Goal: Task Accomplishment & Management: Complete application form

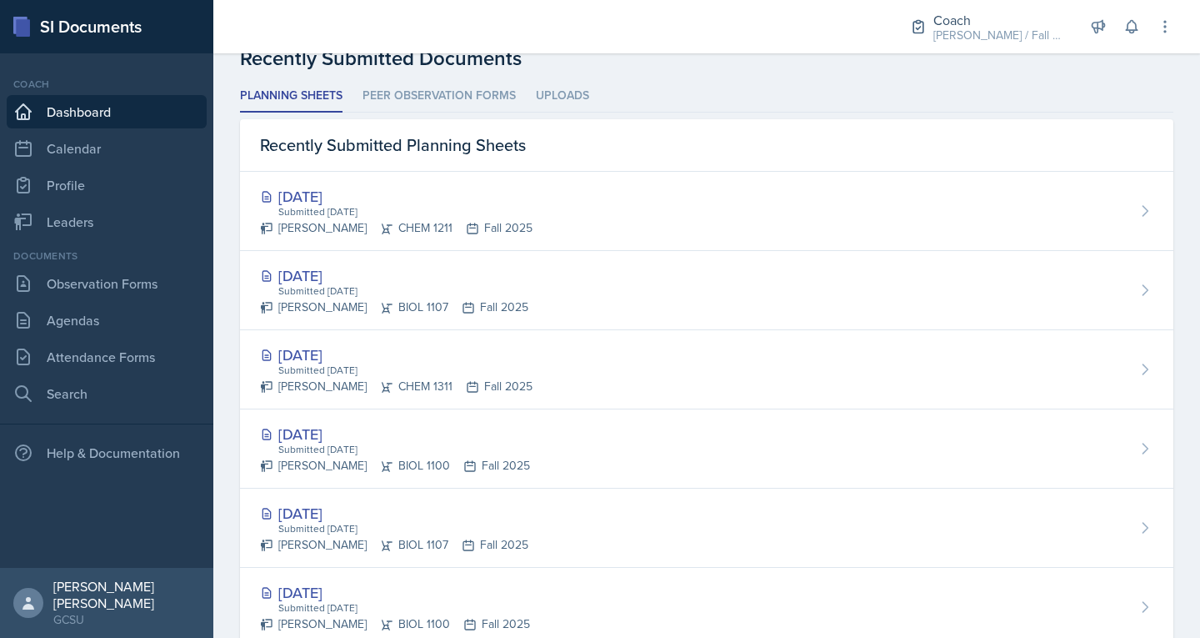
scroll to position [447, 0]
click at [87, 353] on link "Attendance Forms" at bounding box center [107, 356] width 200 height 33
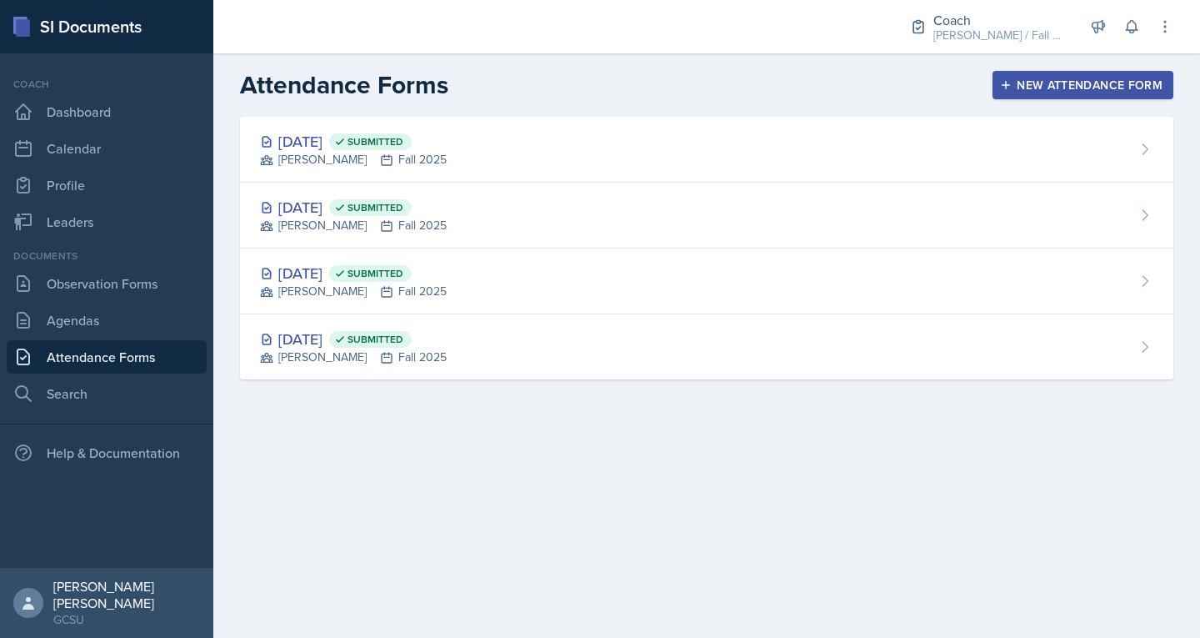
click at [1029, 88] on div "New Attendance Form" at bounding box center [1083, 84] width 159 height 13
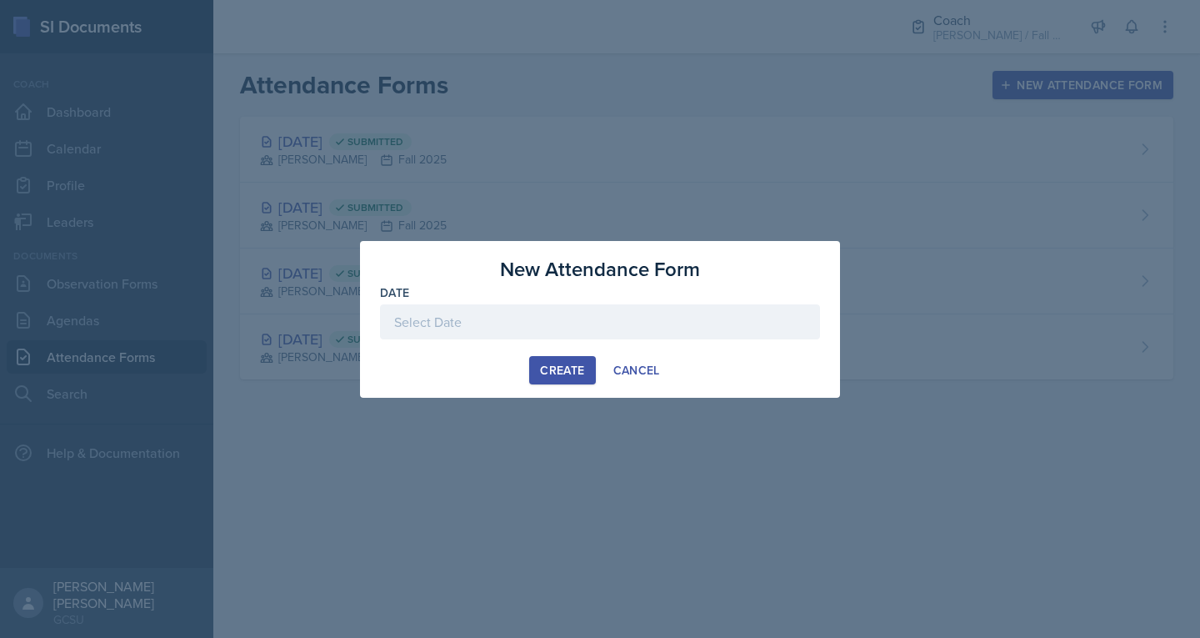
click at [474, 332] on div at bounding box center [600, 321] width 440 height 35
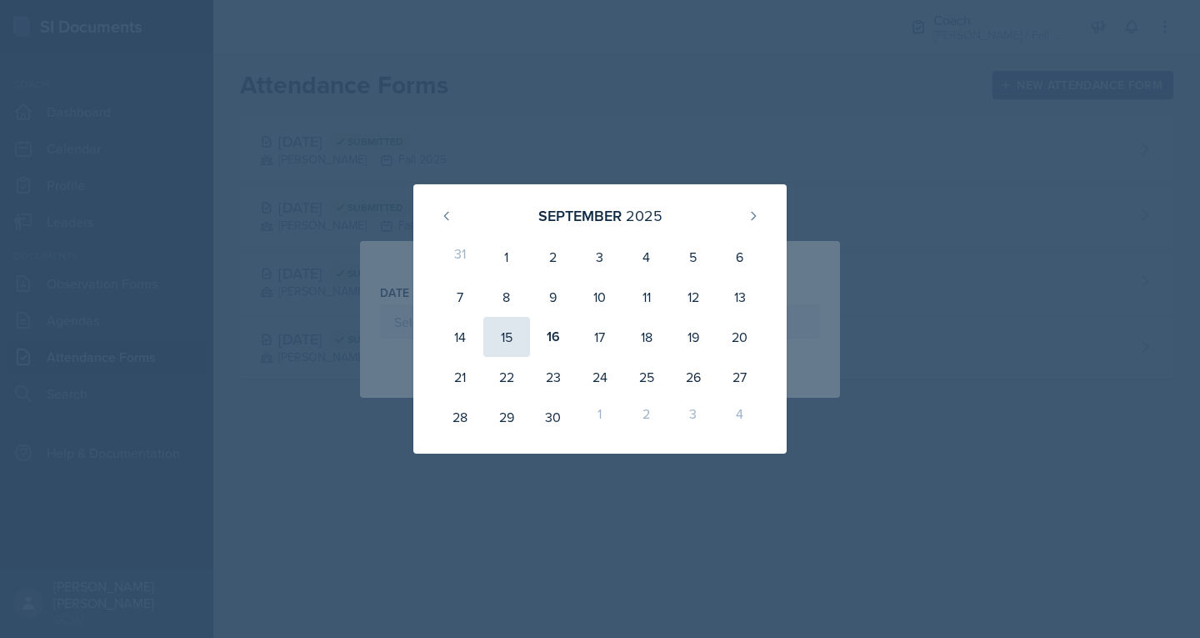
click at [499, 333] on div "15" at bounding box center [507, 337] width 47 height 40
type input "[DATE]"
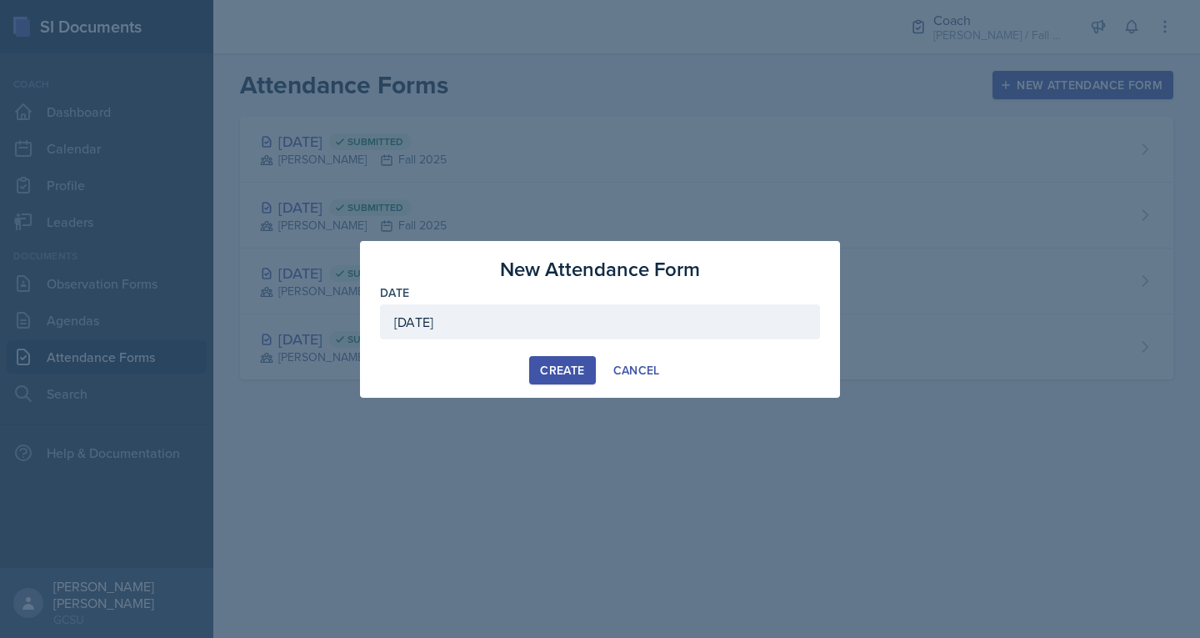
click at [542, 373] on div "Create" at bounding box center [562, 369] width 44 height 13
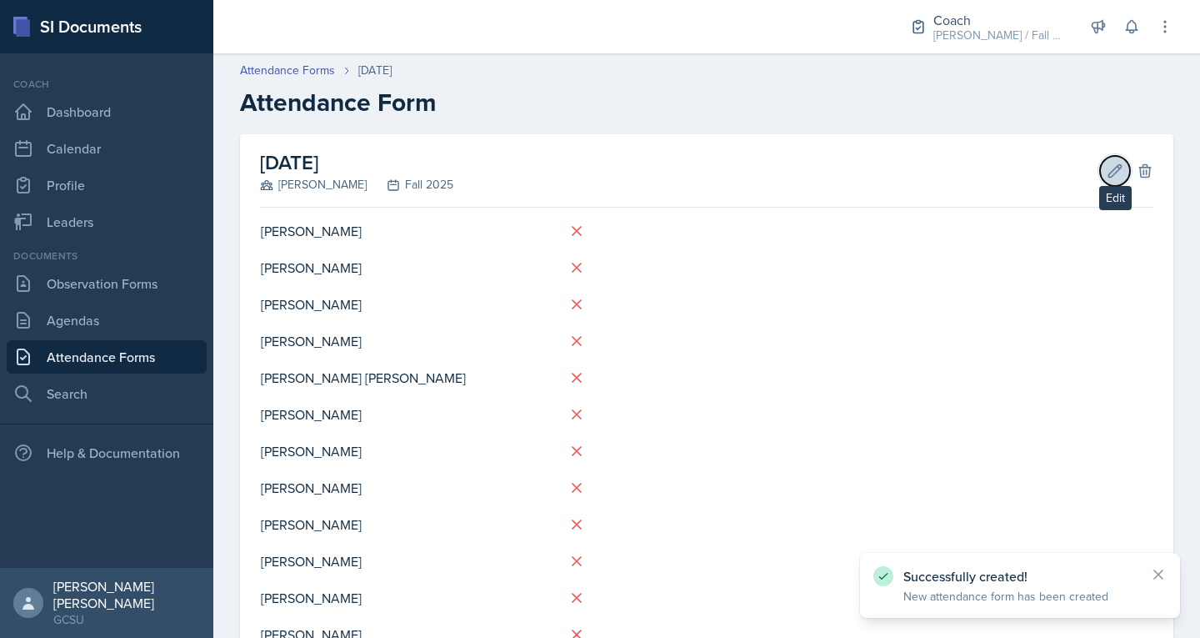
click at [1110, 170] on icon at bounding box center [1116, 170] width 13 height 13
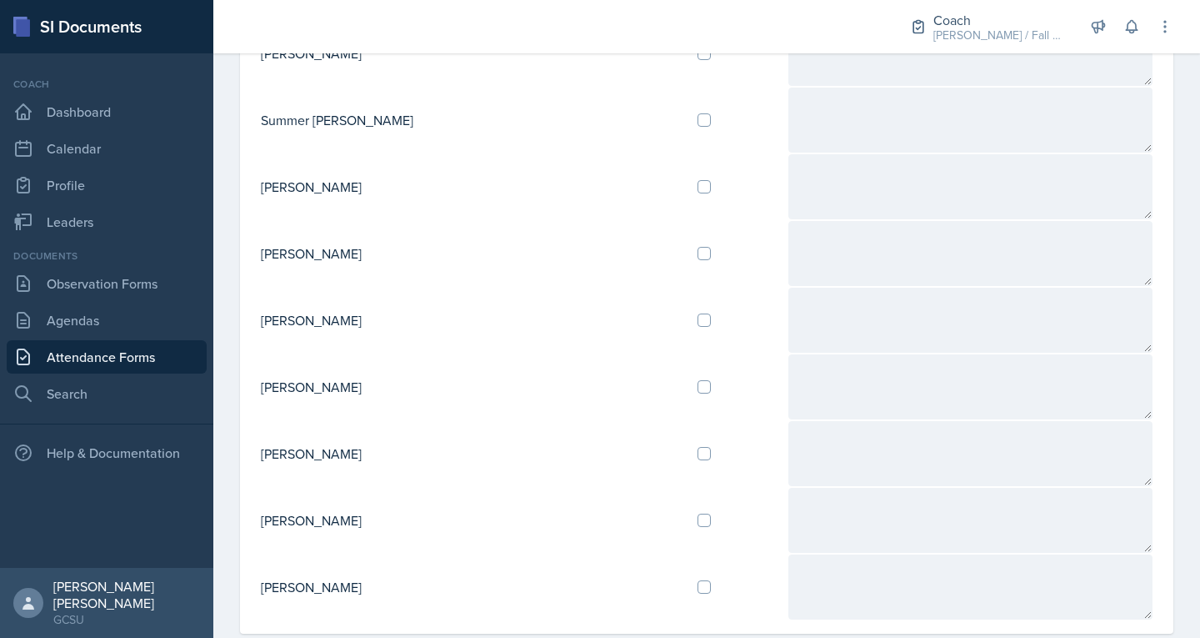
scroll to position [1705, 0]
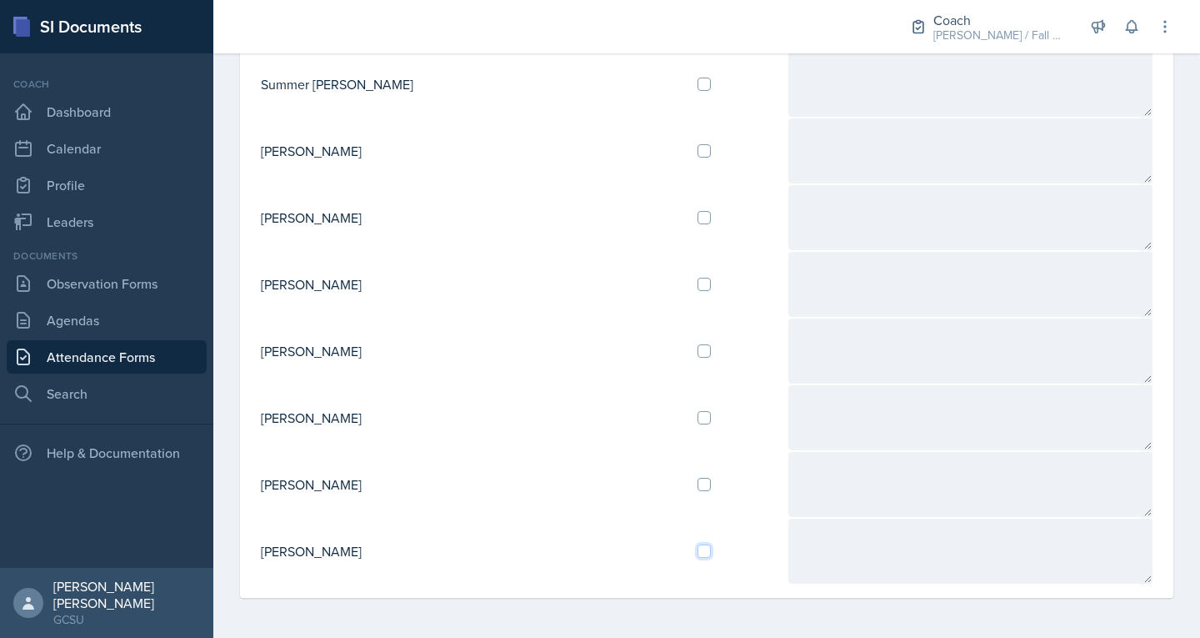
click at [698, 548] on input "checkbox" at bounding box center [704, 550] width 13 height 13
checkbox input "true"
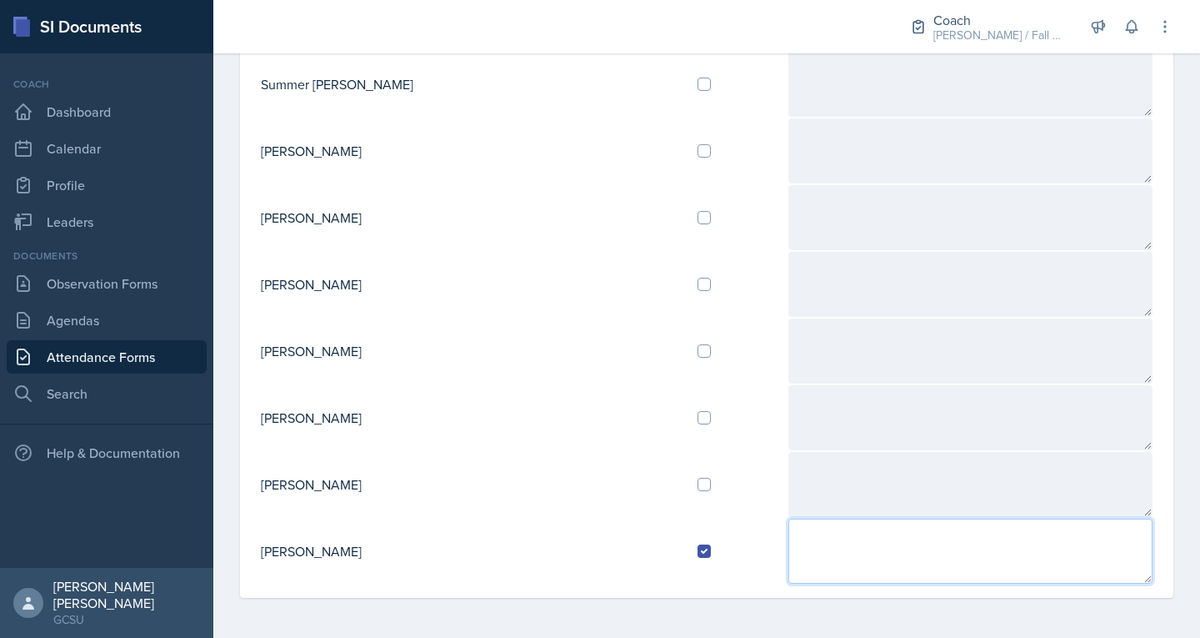
click at [789, 557] on textarea at bounding box center [971, 551] width 365 height 65
type textarea "z"
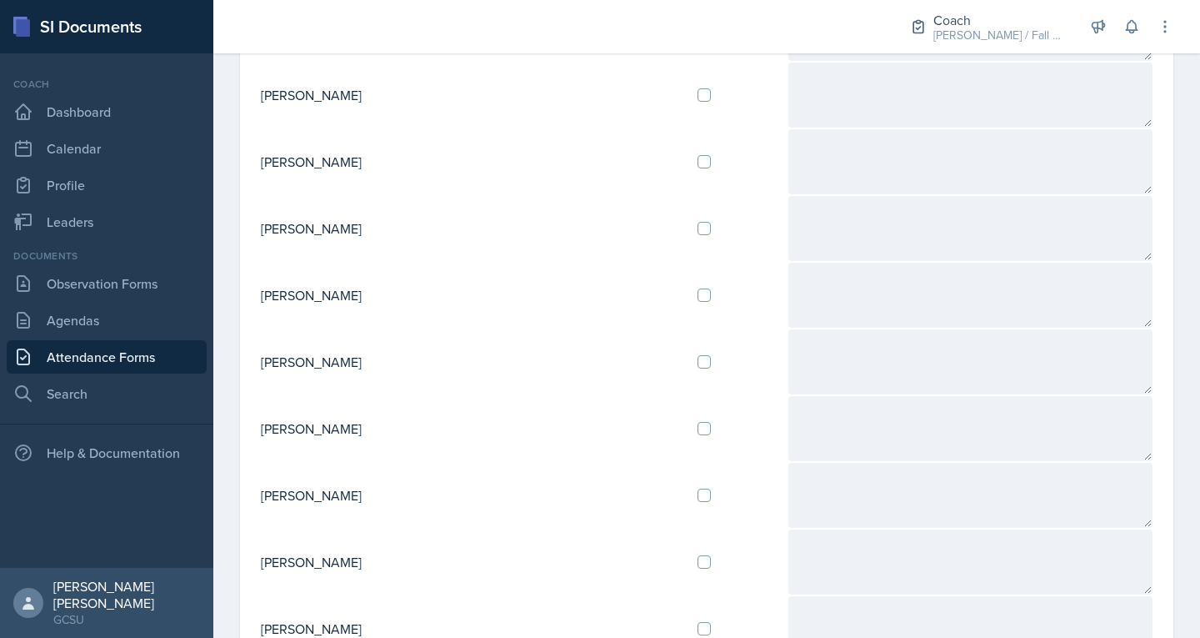
scroll to position [0, 0]
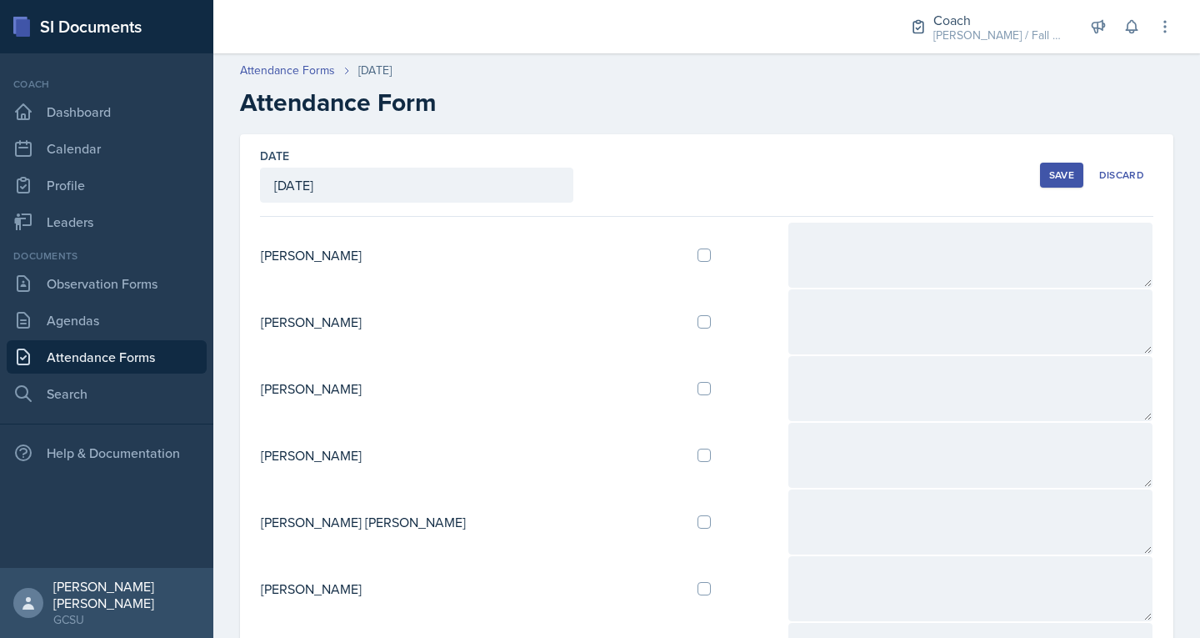
type textarea "C: Spoke to me over groupme and shes doing well, her students have a test soon."
click at [1040, 175] on button "Save" at bounding box center [1061, 175] width 43 height 25
